Goal: Transaction & Acquisition: Purchase product/service

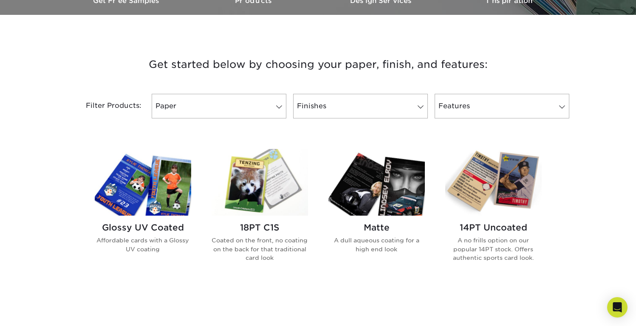
scroll to position [283, 0]
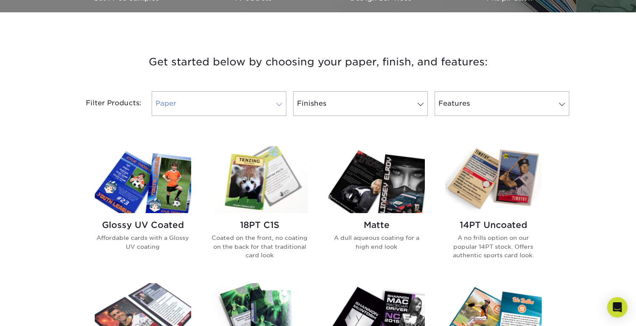
click at [280, 105] on span at bounding box center [279, 104] width 12 height 7
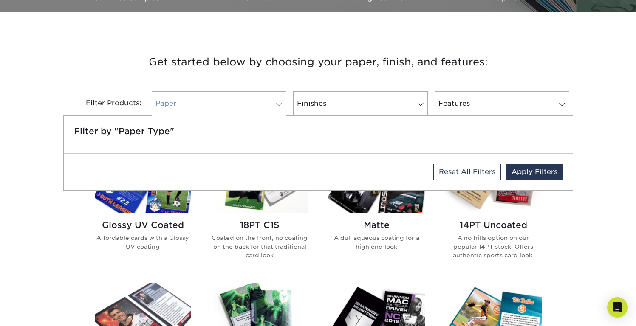
click at [280, 105] on span at bounding box center [279, 104] width 12 height 7
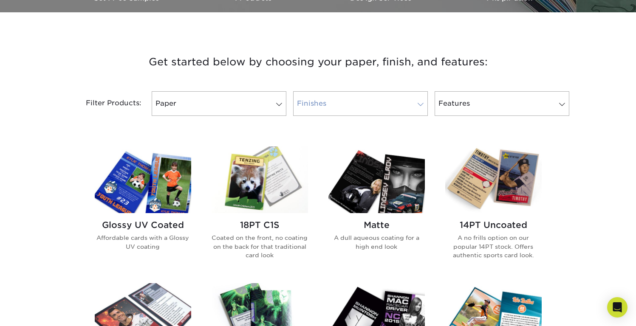
click at [354, 111] on link "Finishes" at bounding box center [360, 103] width 135 height 25
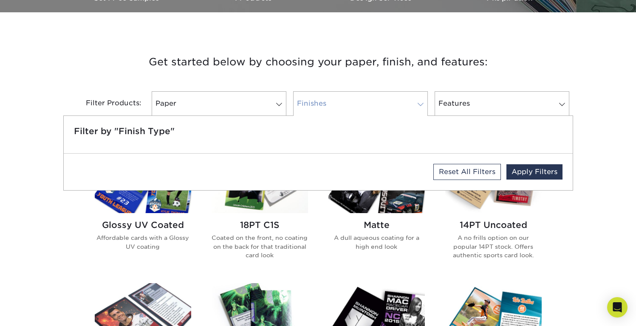
click at [354, 111] on link "Finishes" at bounding box center [360, 103] width 135 height 25
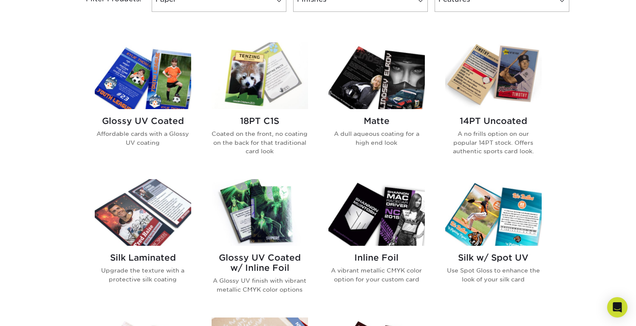
scroll to position [400, 0]
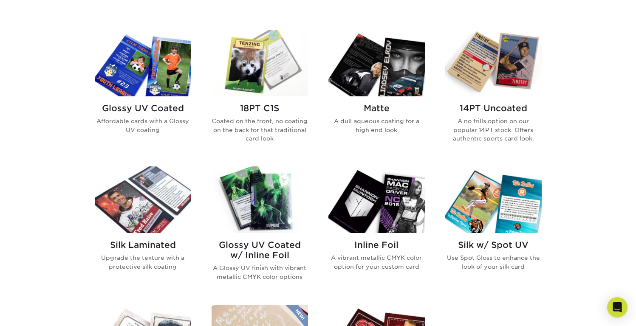
click at [260, 73] on img at bounding box center [260, 63] width 96 height 67
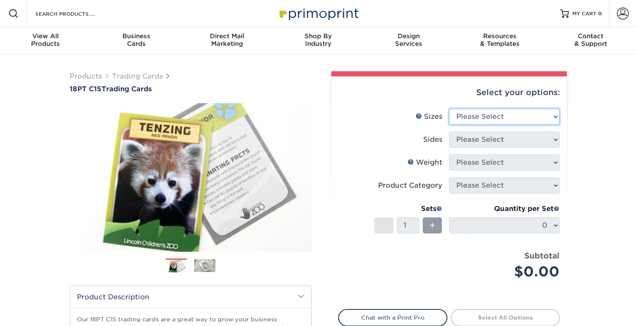
click at [553, 118] on select "Please Select 2.5" x 3.5"" at bounding box center [504, 117] width 110 height 16
select select "2.50x3.50"
click at [449, 109] on select "Please Select 2.5" x 3.5"" at bounding box center [504, 117] width 110 height 16
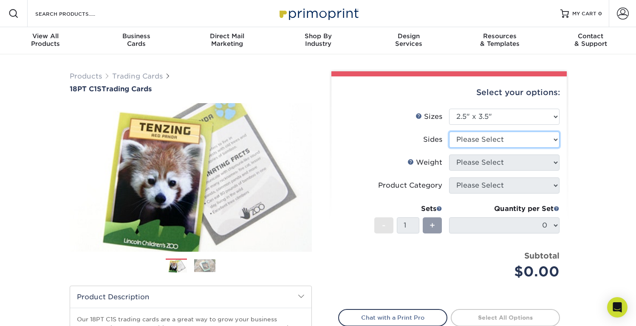
click at [510, 140] on select "Please Select Print Both Sides Print Front Only" at bounding box center [504, 140] width 110 height 16
select select "13abbda7-1d64-4f25-8bb2-c179b224825d"
click at [449, 132] on select "Please Select Print Both Sides Print Front Only" at bounding box center [504, 140] width 110 height 16
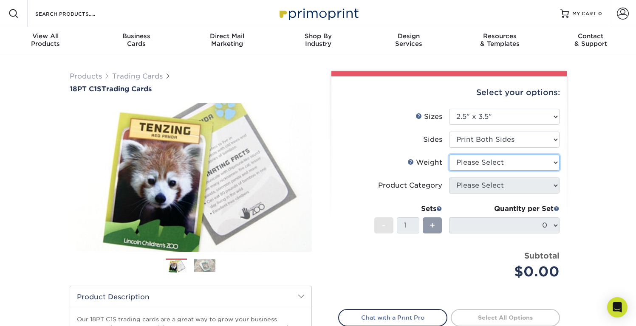
click at [496, 163] on select "Please Select 18PT C1S" at bounding box center [504, 163] width 110 height 16
select select "18PTC1S"
click at [449, 155] on select "Please Select 18PT C1S" at bounding box center [504, 163] width 110 height 16
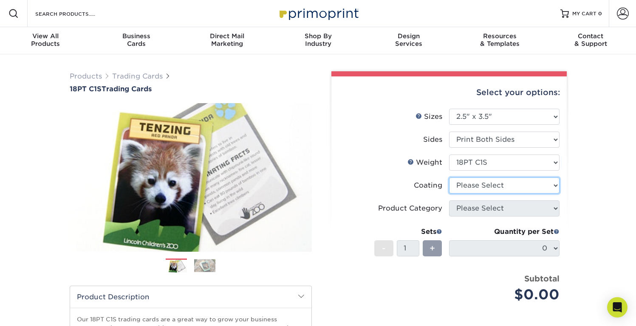
click at [490, 184] on select at bounding box center [504, 186] width 110 height 16
select select "1e8116af-acfc-44b1-83dc-8181aa338834"
click at [449, 178] on select at bounding box center [504, 186] width 110 height 16
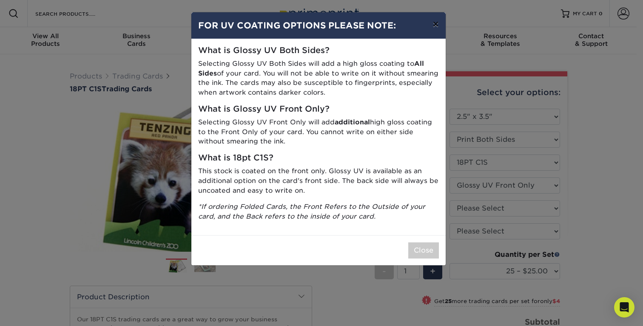
click at [434, 23] on button "×" at bounding box center [435, 24] width 20 height 24
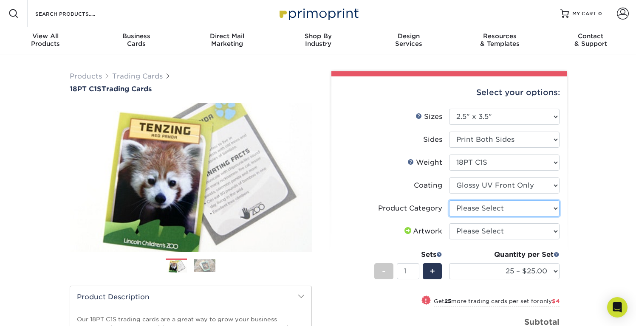
click at [510, 210] on select "Please Select Trading Cards" at bounding box center [504, 209] width 110 height 16
select select "c2f9bce9-36c2-409d-b101-c29d9d031e18"
click at [449, 201] on select "Please Select Trading Cards" at bounding box center [504, 209] width 110 height 16
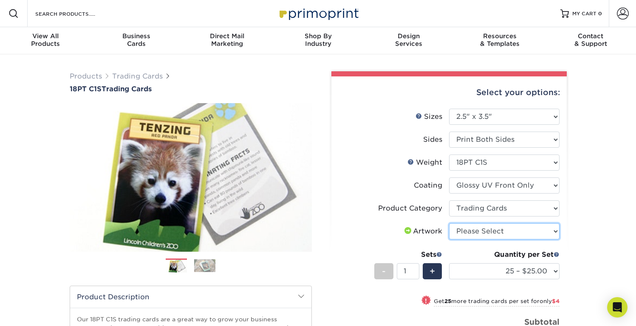
click at [486, 229] on select "Please Select I will upload files I need a design - $100" at bounding box center [504, 232] width 110 height 16
select select "upload"
click at [449, 224] on select "Please Select I will upload files I need a design - $100" at bounding box center [504, 232] width 110 height 16
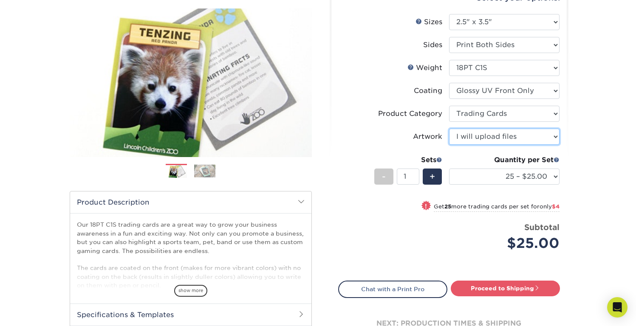
scroll to position [97, 0]
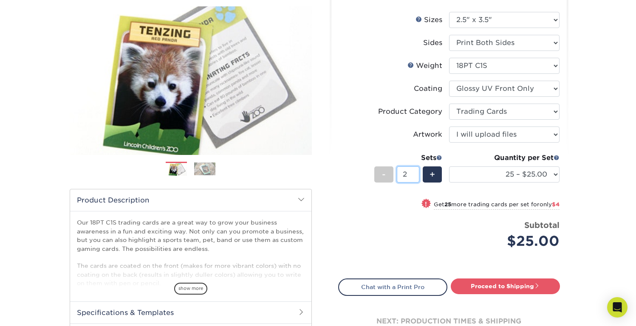
click at [415, 173] on input "2" at bounding box center [408, 175] width 23 height 16
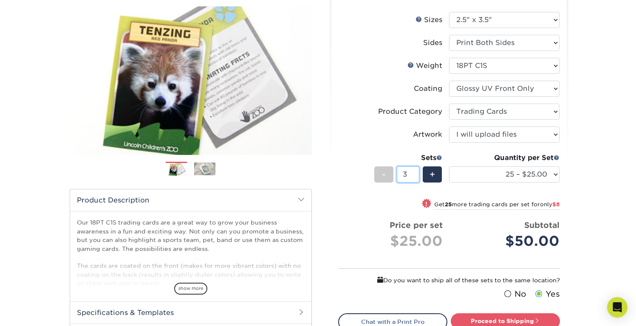
click at [415, 173] on input "3" at bounding box center [408, 175] width 23 height 16
click at [415, 173] on input "4" at bounding box center [408, 175] width 23 height 16
click at [415, 173] on input "5" at bounding box center [408, 175] width 23 height 16
click at [415, 173] on input "6" at bounding box center [408, 175] width 23 height 16
click at [415, 173] on input "7" at bounding box center [408, 175] width 23 height 16
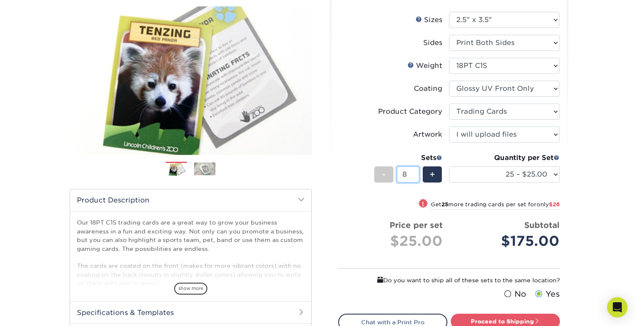
click at [415, 173] on input "8" at bounding box center [408, 175] width 23 height 16
click at [415, 173] on input "9" at bounding box center [408, 175] width 23 height 16
click at [415, 173] on input "10" at bounding box center [408, 175] width 23 height 16
click at [415, 173] on input "11" at bounding box center [408, 175] width 23 height 16
type input "12"
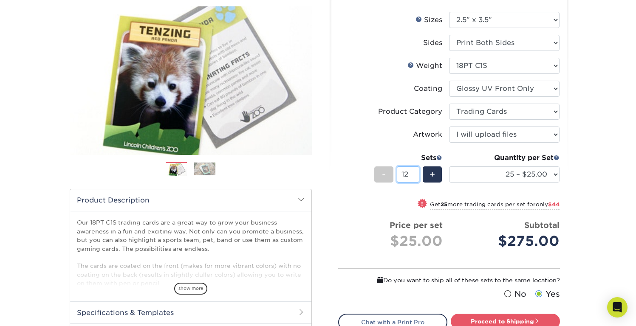
click at [415, 173] on input "12" at bounding box center [408, 175] width 23 height 16
click at [504, 170] on select "25 – $25.00 50 – $29.00 75 – $37.00 100 – $41.00 250 – $48.00 500 – $58.00 1000…" at bounding box center [504, 175] width 110 height 16
select select "100 – $41.00"
click at [449, 167] on select "25 – $25.00 50 – $29.00 75 – $37.00 100 – $41.00 250 – $48.00 500 – $58.00 1000…" at bounding box center [504, 175] width 110 height 16
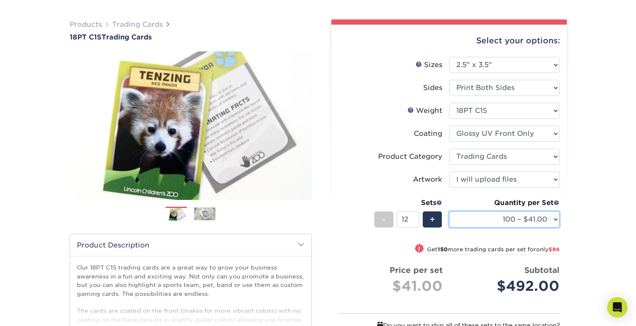
scroll to position [53, 0]
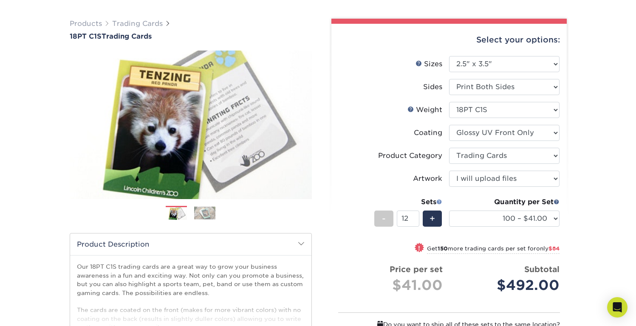
click at [440, 201] on span at bounding box center [439, 202] width 6 height 6
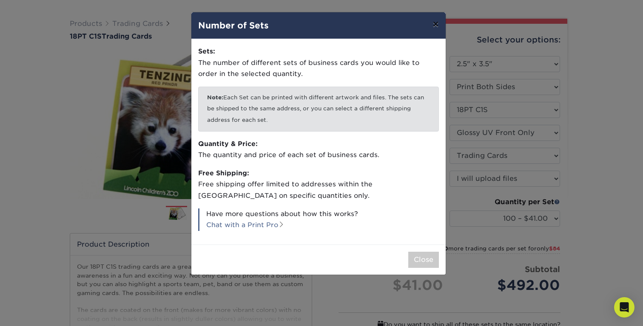
click at [436, 21] on button "×" at bounding box center [435, 24] width 20 height 24
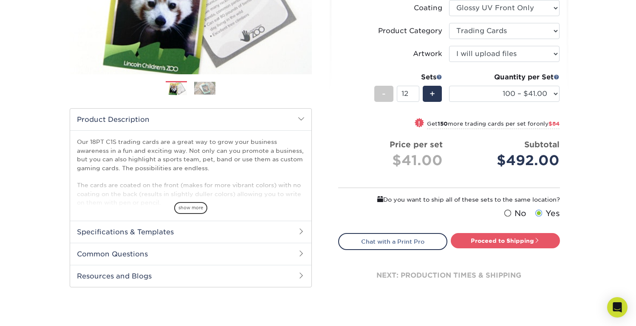
scroll to position [197, 0]
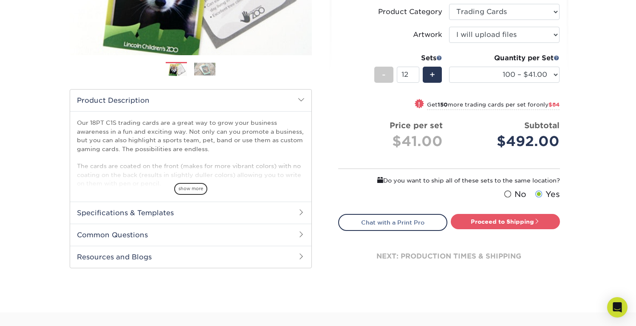
click at [303, 238] on h2 "Common Questions" at bounding box center [190, 235] width 241 height 22
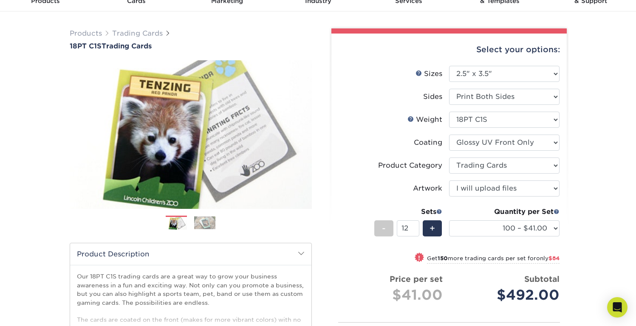
scroll to position [0, 0]
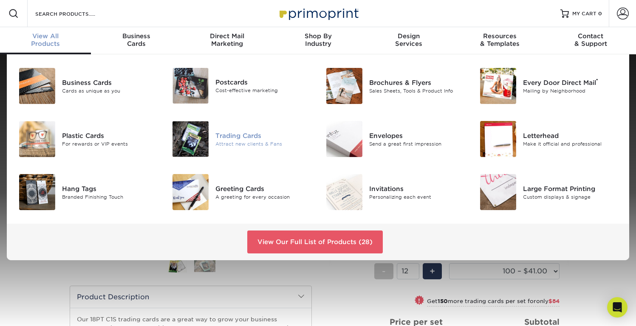
click at [253, 139] on div "Trading Cards" at bounding box center [263, 135] width 96 height 9
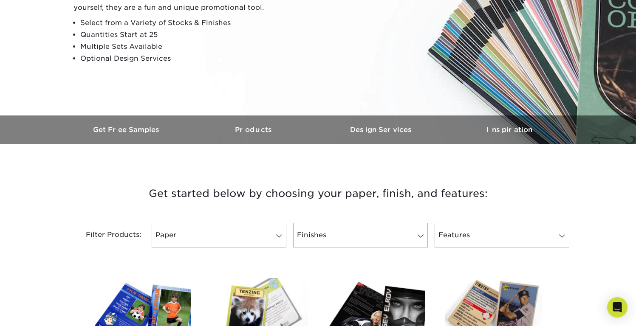
scroll to position [99, 0]
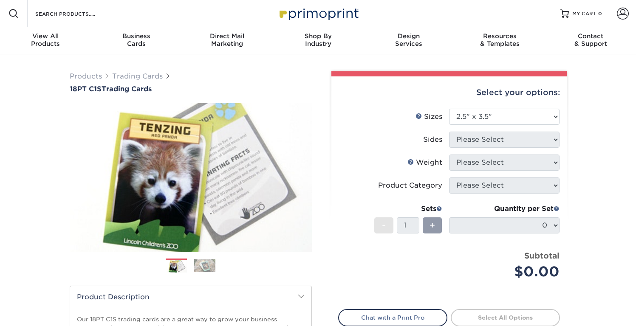
select select "2.50x3.50"
